Goal: Task Accomplishment & Management: Manage account settings

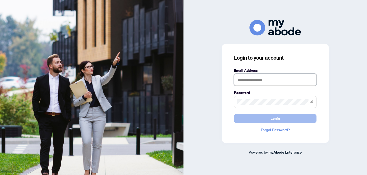
type input "**********"
click at [277, 119] on span "Login" at bounding box center [274, 118] width 9 height 8
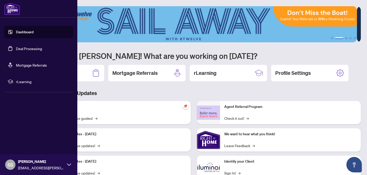
click at [24, 49] on link "Deal Processing" at bounding box center [29, 48] width 26 height 5
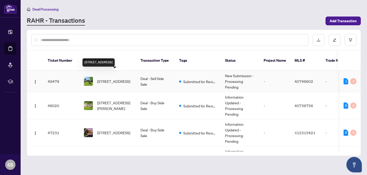
click at [113, 78] on span "307 Concession 8e Road, Carlisle, ON L8N 2Z7, Canada" at bounding box center [113, 81] width 33 height 6
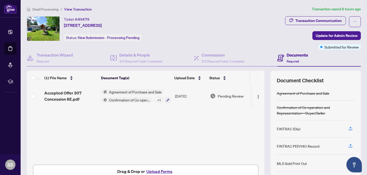
scroll to position [48, 0]
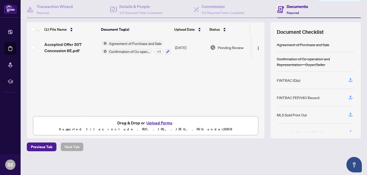
click at [161, 122] on button "Upload Forms" at bounding box center [159, 122] width 29 height 7
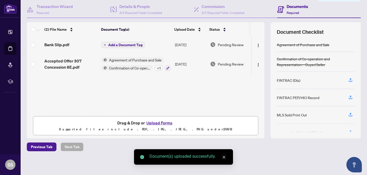
click at [160, 123] on button "Upload Forms" at bounding box center [159, 122] width 29 height 7
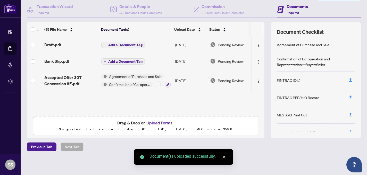
click at [124, 45] on span "Add a Document Tag" at bounding box center [125, 45] width 34 height 4
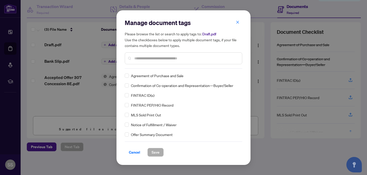
click at [135, 55] on input "text" at bounding box center [185, 58] width 103 height 6
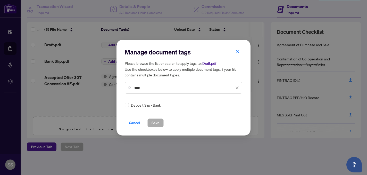
drag, startPoint x: 146, startPoint y: 88, endPoint x: 131, endPoint y: 88, distance: 14.9
click at [131, 88] on div "****" at bounding box center [183, 88] width 117 height 12
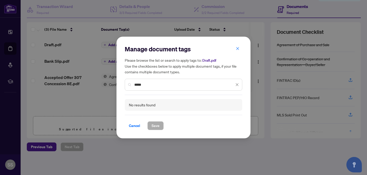
drag, startPoint x: 149, startPoint y: 85, endPoint x: 128, endPoint y: 83, distance: 21.0
click at [128, 83] on div "*****" at bounding box center [183, 85] width 117 height 12
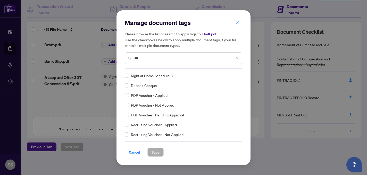
type input "***"
click at [156, 153] on span "Save" at bounding box center [155, 152] width 8 height 8
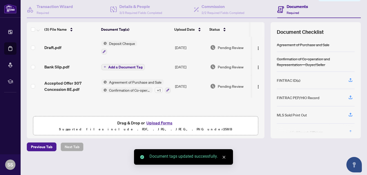
click at [119, 64] on button "Add a Document Tag" at bounding box center [123, 67] width 44 height 6
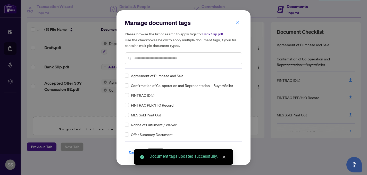
click at [138, 59] on input "text" at bounding box center [185, 58] width 103 height 6
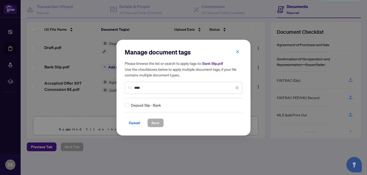
type input "****"
click at [155, 120] on span "Save" at bounding box center [155, 122] width 8 height 8
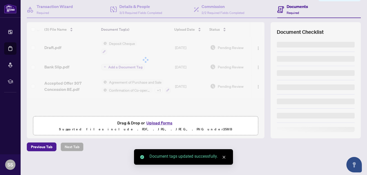
scroll to position [0, 0]
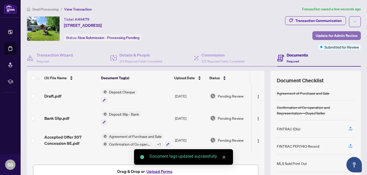
click at [324, 38] on span "Update for Admin Review" at bounding box center [336, 35] width 42 height 8
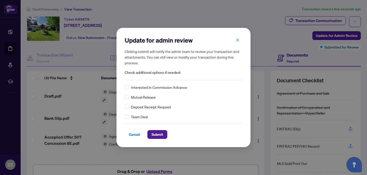
click at [129, 106] on div "Deposit Receipt Request" at bounding box center [183, 107] width 117 height 6
drag, startPoint x: 157, startPoint y: 134, endPoint x: 174, endPoint y: 135, distance: 16.8
click at [157, 134] on span "Submit" at bounding box center [157, 134] width 12 height 8
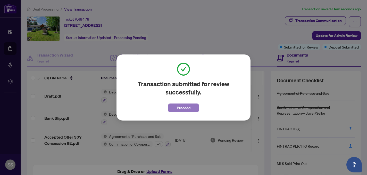
click at [183, 109] on span "Proceed" at bounding box center [184, 107] width 14 height 8
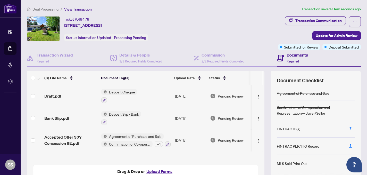
scroll to position [0, 2]
